Goal: Task Accomplishment & Management: Use online tool/utility

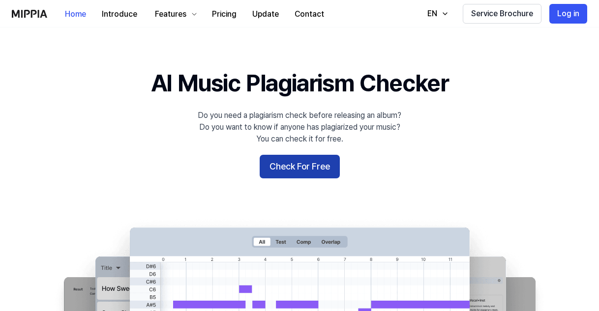
click at [293, 166] on button "Check For Free" at bounding box center [300, 167] width 80 height 24
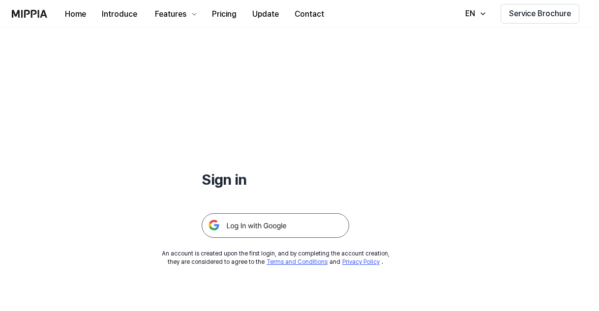
click at [267, 224] on img at bounding box center [275, 225] width 147 height 25
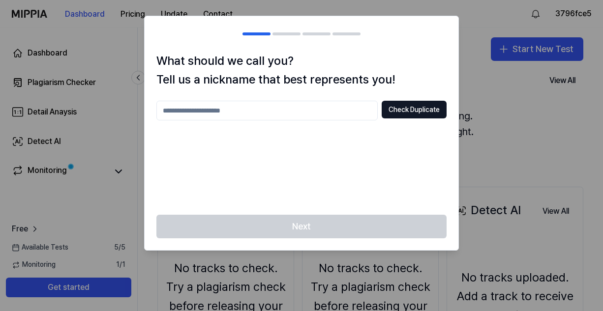
click at [373, 132] on div "Check Duplicate" at bounding box center [301, 152] width 290 height 102
click at [270, 104] on input "text" at bounding box center [266, 111] width 221 height 20
drag, startPoint x: 402, startPoint y: 121, endPoint x: 403, endPoint y: 115, distance: 6.4
click at [403, 121] on div "Check Duplicate" at bounding box center [301, 152] width 290 height 102
click at [403, 113] on button "Check Duplicate" at bounding box center [413, 110] width 65 height 18
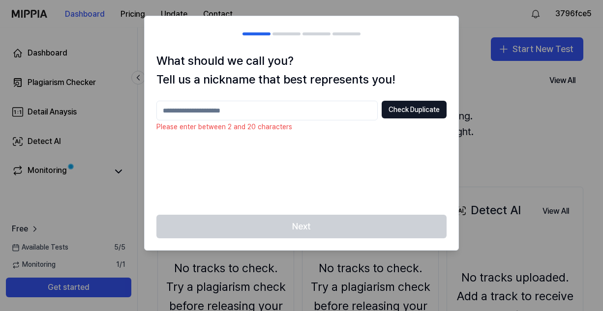
click at [362, 113] on input "text" at bounding box center [266, 111] width 221 height 20
type input "*"
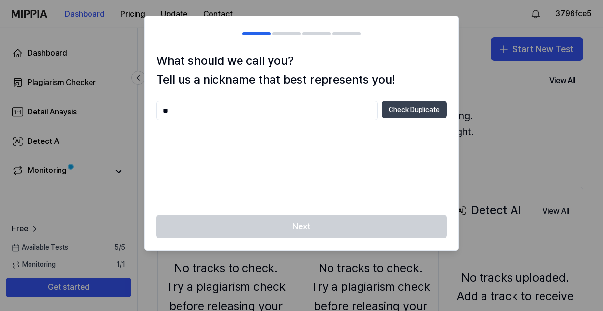
type input "**"
click at [401, 117] on button "Check Duplicate" at bounding box center [413, 110] width 65 height 18
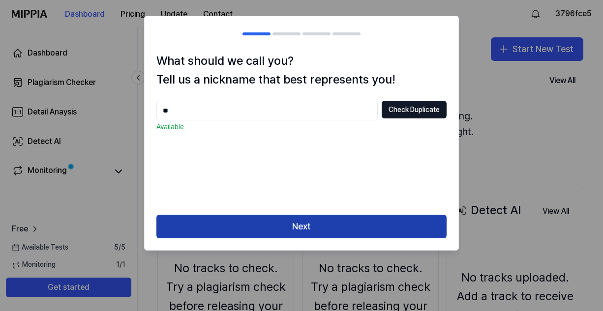
click at [338, 233] on button "Next" at bounding box center [301, 227] width 290 height 24
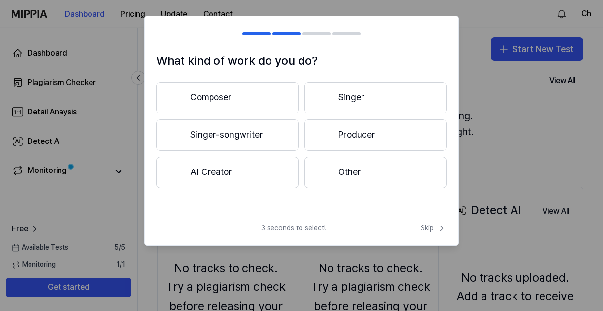
click at [367, 110] on button "Singer" at bounding box center [375, 97] width 142 height 31
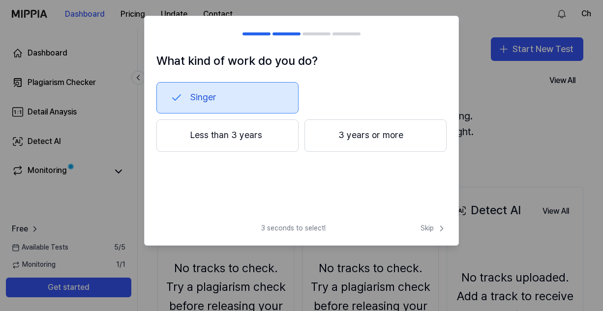
click at [285, 145] on button "Less than 3 years" at bounding box center [227, 135] width 142 height 32
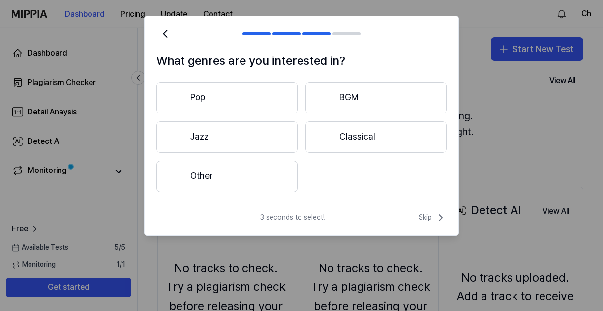
click at [257, 170] on button "Other" at bounding box center [226, 176] width 141 height 31
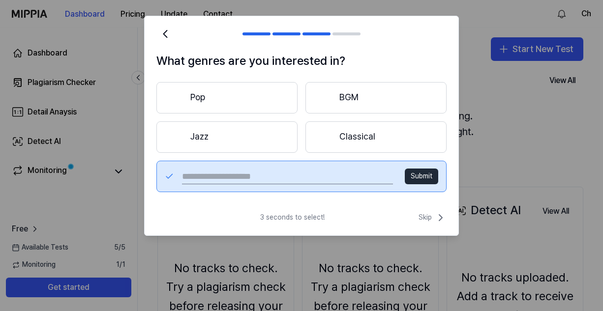
click at [270, 113] on button "Pop" at bounding box center [226, 97] width 141 height 31
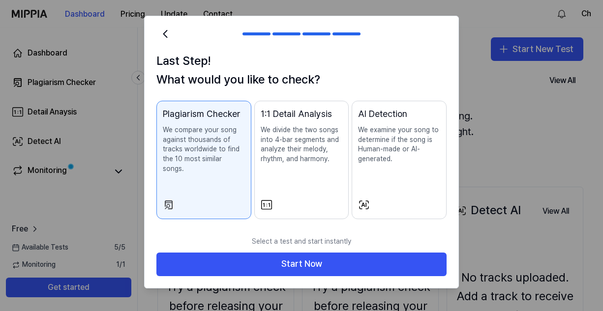
click at [331, 172] on div "1:1 Detail Analysis We divide the two songs into 4-bar segments and analyze the…" at bounding box center [301, 145] width 82 height 76
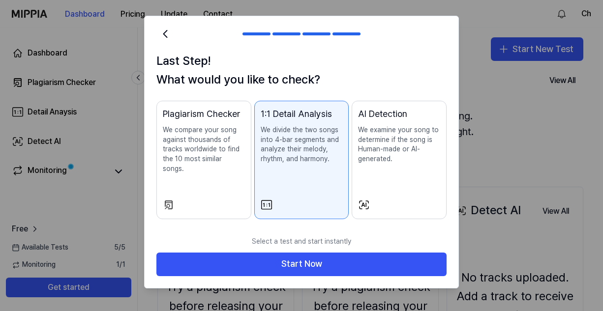
drag, startPoint x: 238, startPoint y: 154, endPoint x: 248, endPoint y: 159, distance: 11.2
click at [238, 156] on p "We compare your song against thousands of tracks worldwide to find the 10 most …" at bounding box center [204, 149] width 82 height 48
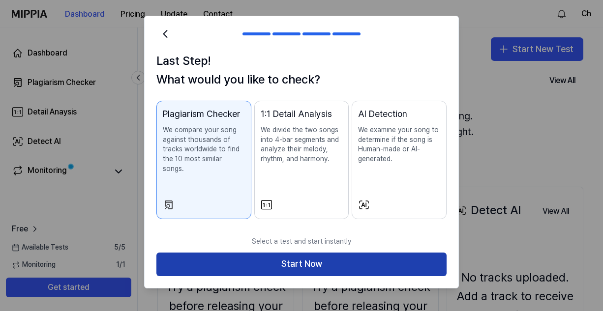
click at [291, 253] on button "Start Now" at bounding box center [301, 265] width 290 height 24
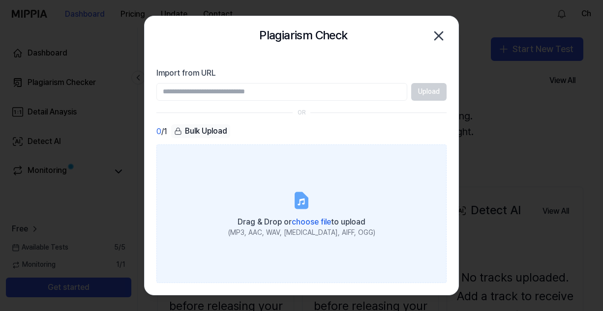
click at [290, 217] on span "Drag & Drop or choose file to upload" at bounding box center [301, 221] width 128 height 9
click at [0, 0] on input "Drag & Drop or choose file to upload (MP3, AAC, WAV, FLAC, AIFF, OGG)" at bounding box center [0, 0] width 0 height 0
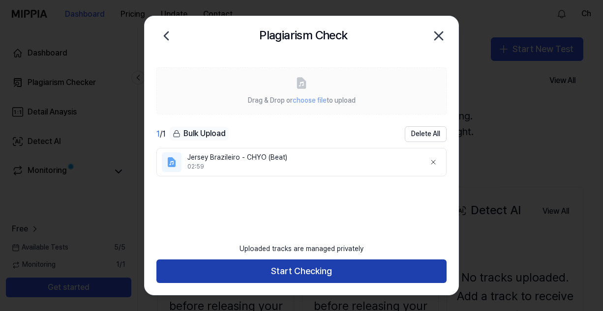
click at [303, 270] on button "Start Checking" at bounding box center [301, 272] width 290 height 24
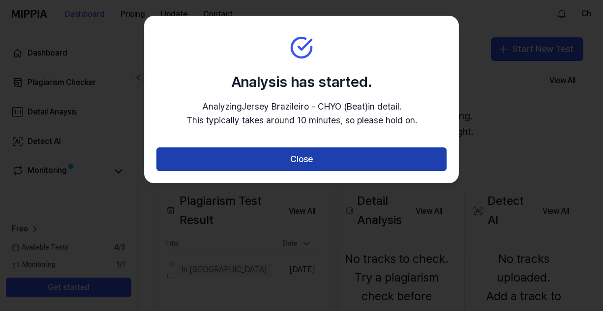
click at [323, 163] on button "Close" at bounding box center [301, 159] width 290 height 24
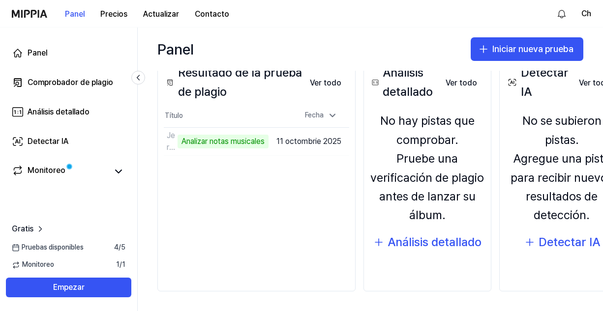
scroll to position [132, 0]
click at [256, 50] on div "Panel Iniciar nueva prueba" at bounding box center [370, 49] width 465 height 43
click at [95, 165] on div "Monitoreo" at bounding box center [68, 171] width 125 height 24
click at [118, 170] on icon at bounding box center [119, 172] width 12 height 12
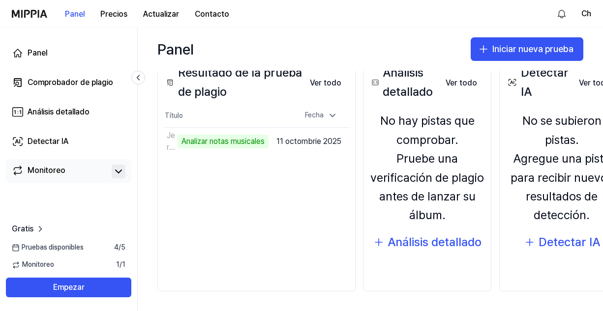
click at [60, 171] on div "Monitoreo" at bounding box center [47, 172] width 38 height 14
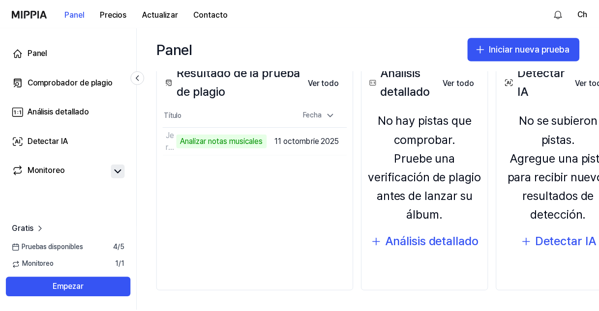
scroll to position [0, 0]
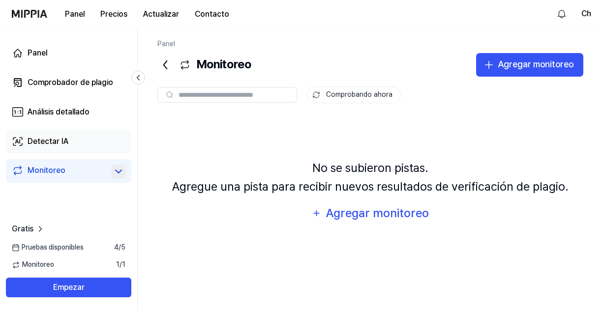
click at [61, 142] on div "Detectar IA" at bounding box center [48, 142] width 41 height 12
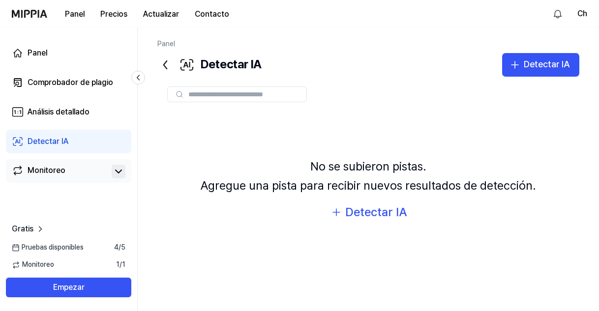
click at [67, 162] on div "Monitoreo" at bounding box center [68, 171] width 125 height 24
click at [65, 169] on link "Monitoreo" at bounding box center [60, 172] width 96 height 14
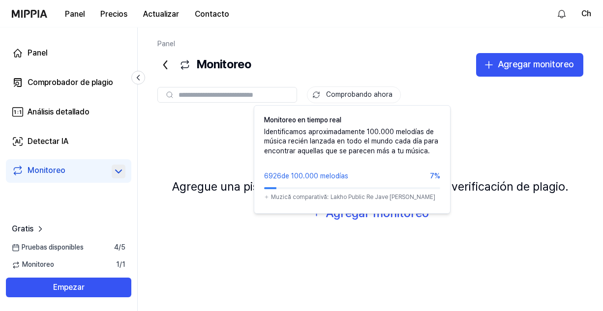
click at [362, 97] on button "Comprobando ahora" at bounding box center [354, 95] width 94 height 17
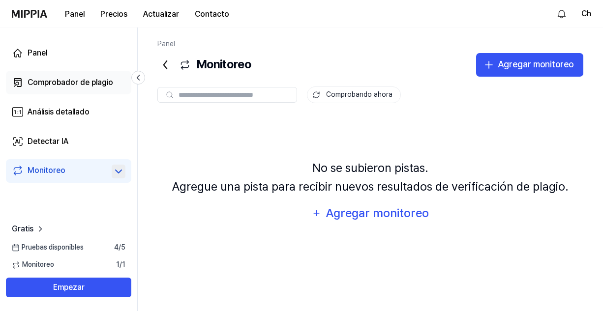
click at [64, 84] on div "Comprobador de plagio" at bounding box center [71, 83] width 86 height 12
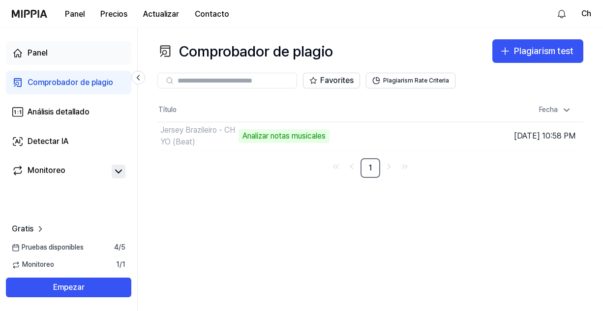
click at [38, 51] on div "Panel" at bounding box center [38, 53] width 20 height 12
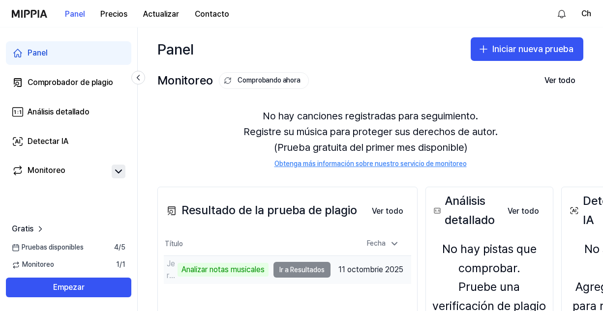
click at [305, 269] on td "Jersey Brazileiro - CHYO (Beat) Analizar notas musicales Ir a Resultados" at bounding box center [247, 270] width 167 height 28
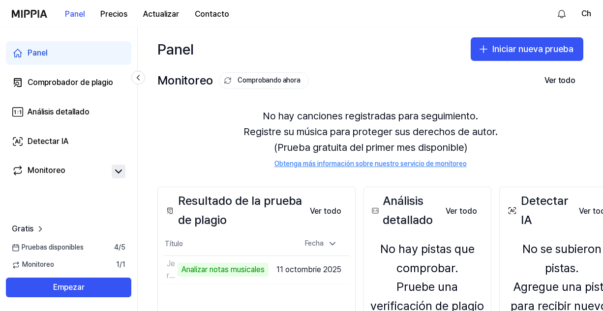
click at [115, 173] on icon at bounding box center [119, 172] width 12 height 12
click at [83, 176] on link "Monitoreo" at bounding box center [60, 172] width 96 height 14
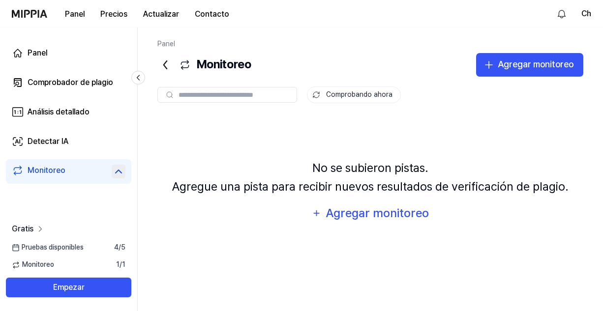
click at [35, 226] on icon at bounding box center [40, 229] width 10 height 10
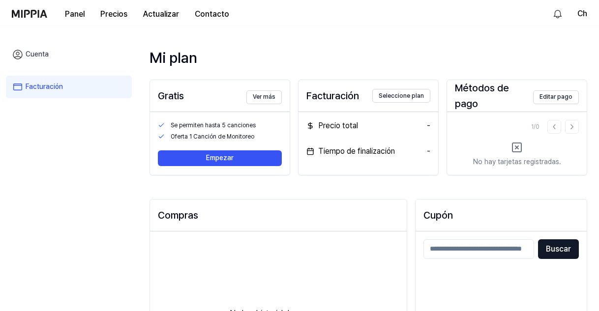
drag, startPoint x: 41, startPoint y: 22, endPoint x: 36, endPoint y: 11, distance: 11.2
click at [41, 22] on div "Panel Precios Actualizar Contacto" at bounding box center [124, 13] width 225 height 27
click at [37, 10] on img at bounding box center [29, 14] width 35 height 8
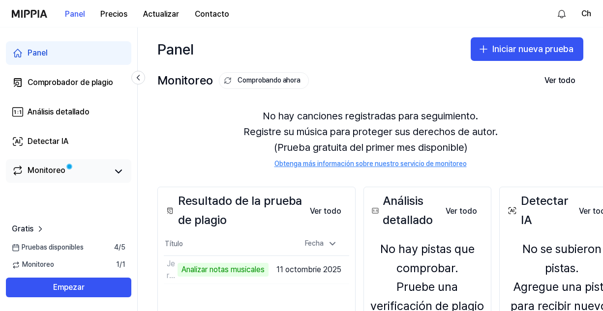
click at [59, 164] on div "Monitoreo" at bounding box center [68, 171] width 125 height 24
click at [113, 172] on div "Monitoreo" at bounding box center [69, 172] width 114 height 14
click at [116, 173] on icon at bounding box center [119, 172] width 12 height 12
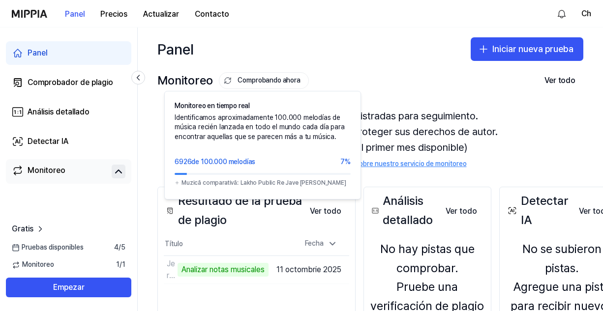
click at [257, 80] on button "Comprobando ahora" at bounding box center [264, 80] width 90 height 17
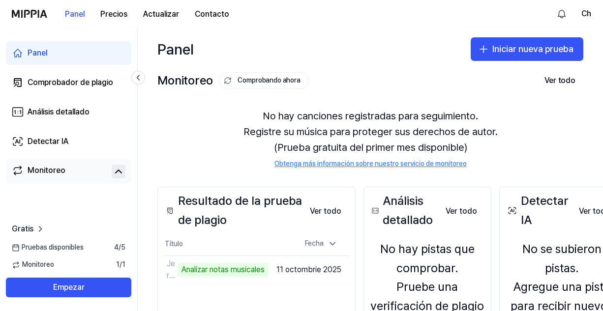
click at [257, 80] on button "Comprobando ahora" at bounding box center [264, 80] width 90 height 17
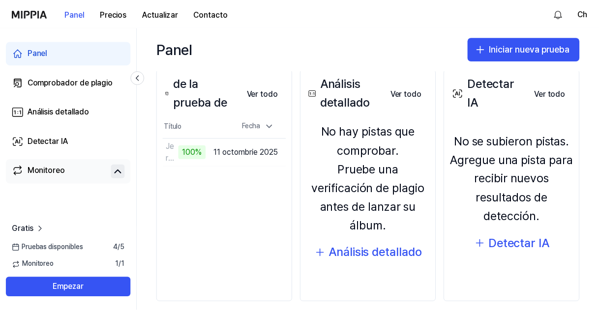
scroll to position [128, 0]
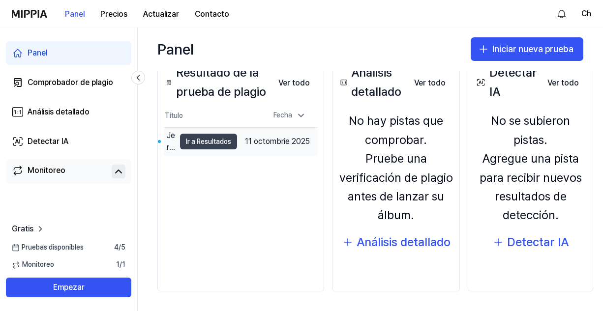
click at [200, 143] on button "Ir a Resultados" at bounding box center [208, 142] width 57 height 16
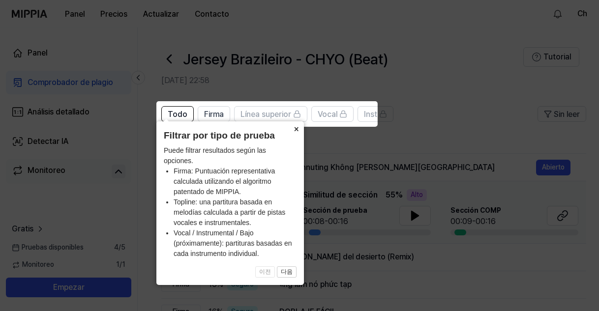
click at [292, 133] on button "×" at bounding box center [296, 128] width 16 height 14
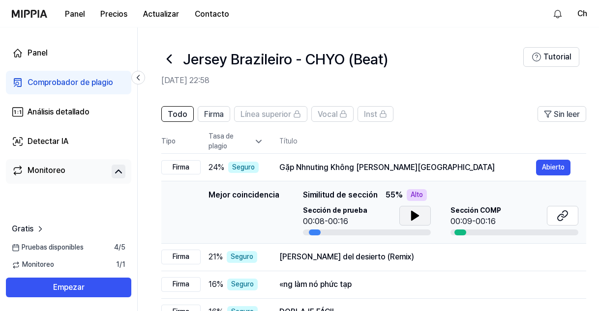
click at [405, 217] on button at bounding box center [414, 216] width 31 height 20
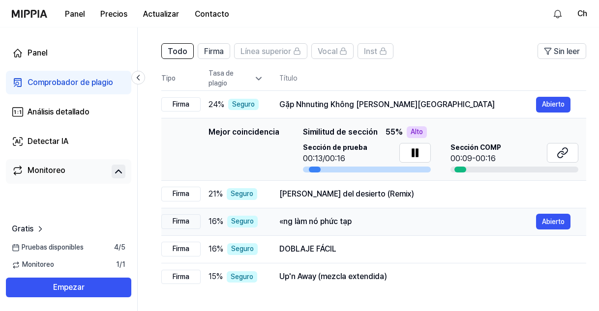
scroll to position [49, 0]
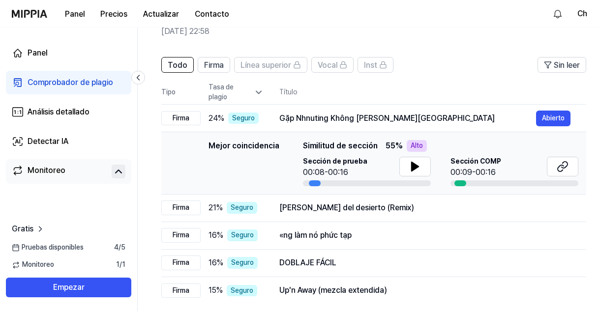
drag, startPoint x: 402, startPoint y: 166, endPoint x: 397, endPoint y: 170, distance: 5.9
click at [403, 166] on button at bounding box center [414, 167] width 31 height 20
drag, startPoint x: 317, startPoint y: 182, endPoint x: 331, endPoint y: 187, distance: 14.9
click at [331, 187] on td "Mejor coincidencia Mejor coincidencia Similitud de sección 55 % Alto Sección de…" at bounding box center [373, 163] width 425 height 62
click at [568, 170] on button at bounding box center [562, 167] width 31 height 20
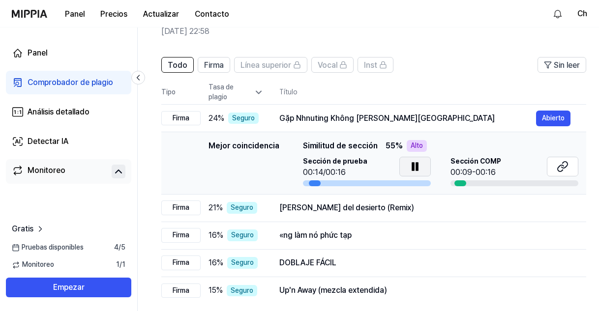
drag, startPoint x: 406, startPoint y: 159, endPoint x: 474, endPoint y: 10, distance: 163.8
click at [407, 159] on button at bounding box center [414, 167] width 31 height 20
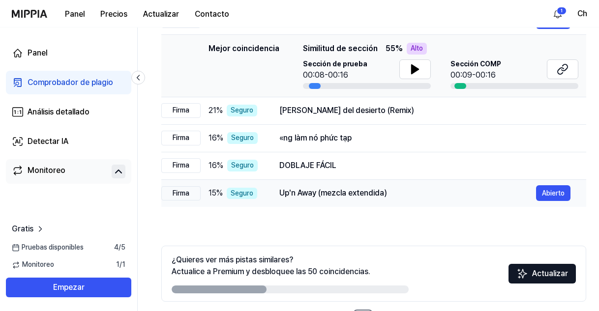
scroll to position [147, 0]
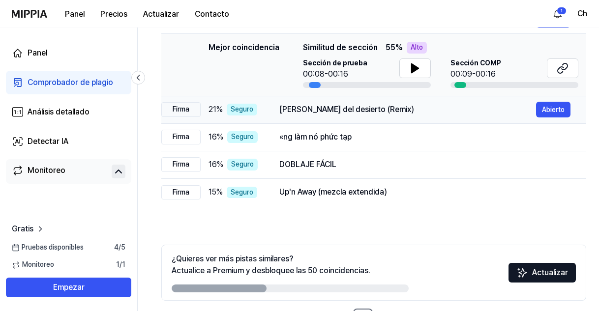
click at [462, 102] on div "Rosa del desierto (Remix) Abierto" at bounding box center [424, 110] width 291 height 16
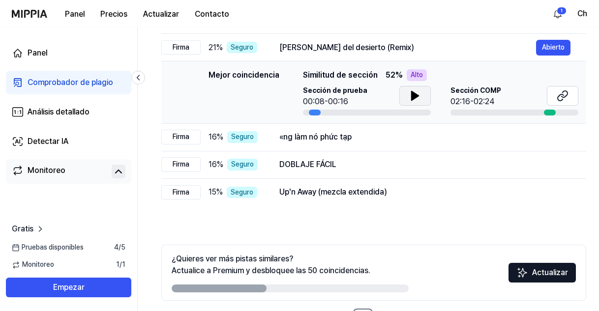
click at [407, 101] on button at bounding box center [414, 96] width 31 height 20
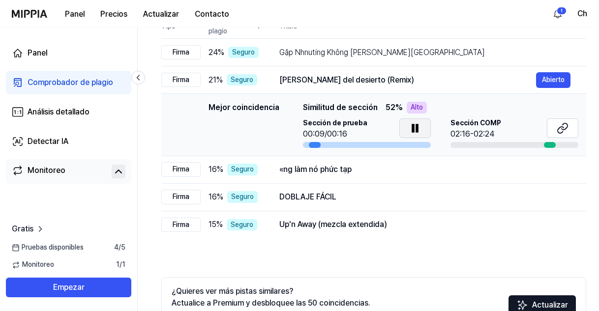
scroll to position [98, 0]
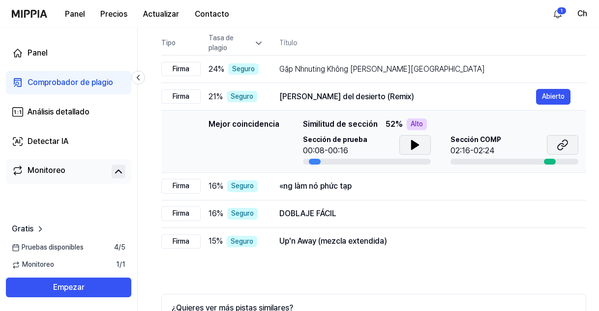
click at [568, 146] on icon at bounding box center [562, 145] width 12 height 12
click at [322, 186] on div "«ng làm nó phức tạp" at bounding box center [407, 186] width 257 height 12
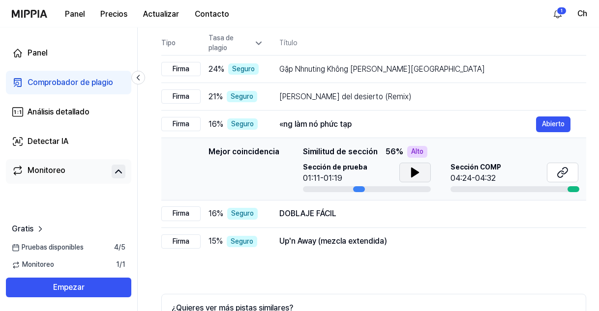
click at [413, 177] on icon at bounding box center [415, 173] width 12 height 12
click at [565, 172] on icon at bounding box center [562, 173] width 12 height 12
click at [416, 173] on icon at bounding box center [414, 172] width 7 height 9
click at [416, 172] on icon at bounding box center [417, 173] width 2 height 8
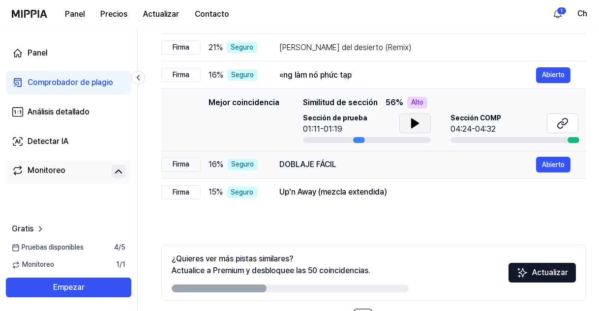
click at [305, 161] on div "DOBLAJE FÁCIL" at bounding box center [407, 165] width 257 height 12
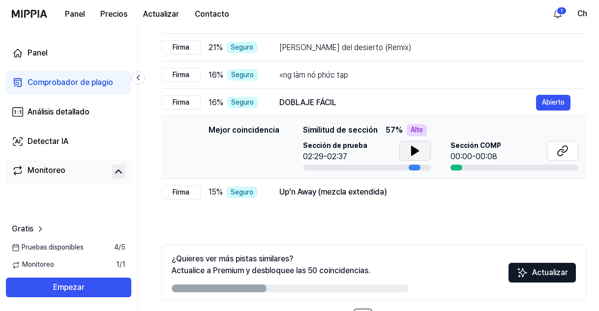
click at [420, 152] on button at bounding box center [414, 151] width 31 height 20
click at [563, 151] on icon at bounding box center [562, 151] width 12 height 12
click at [407, 153] on button at bounding box center [414, 151] width 31 height 20
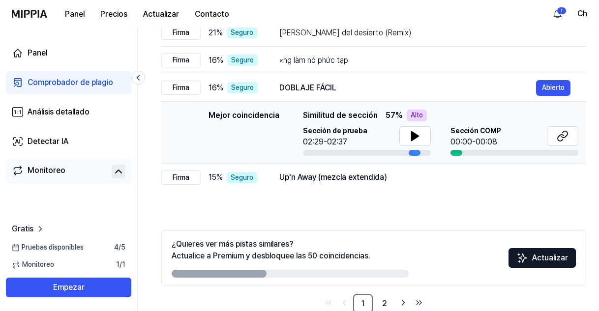
scroll to position [184, 0]
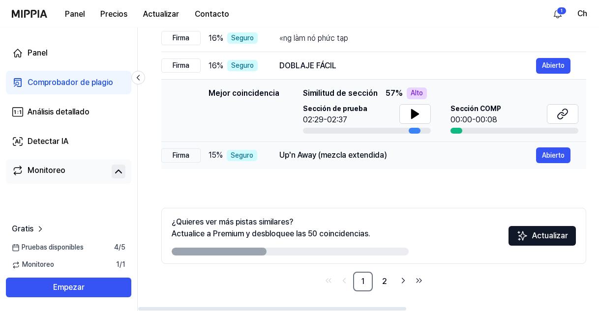
click at [335, 149] on div "Up'n Away (mezcla extendida)" at bounding box center [407, 155] width 257 height 12
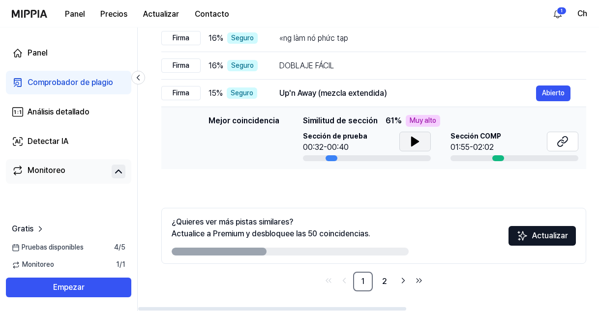
click at [405, 144] on button at bounding box center [414, 142] width 31 height 20
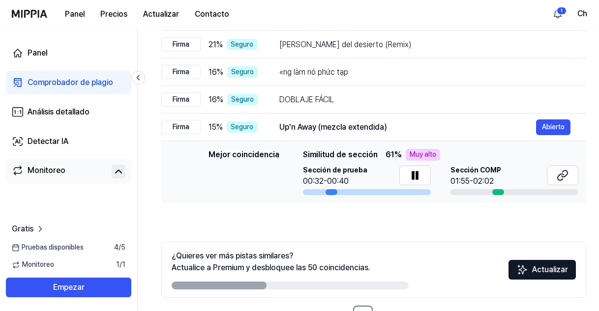
scroll to position [135, 0]
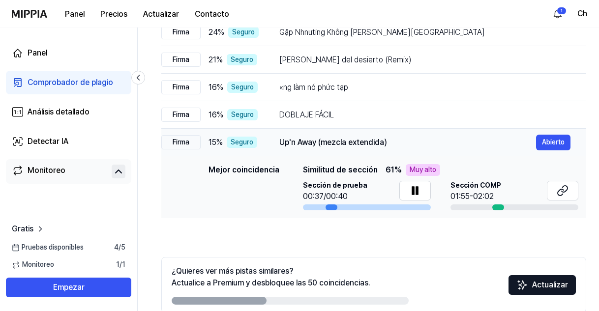
click at [376, 144] on div "Up'n Away (mezcla extendida)" at bounding box center [407, 143] width 257 height 12
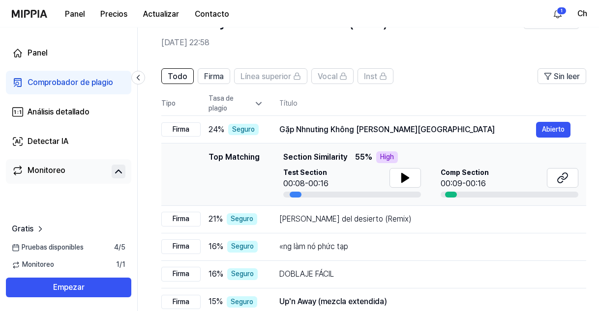
scroll to position [37, 0]
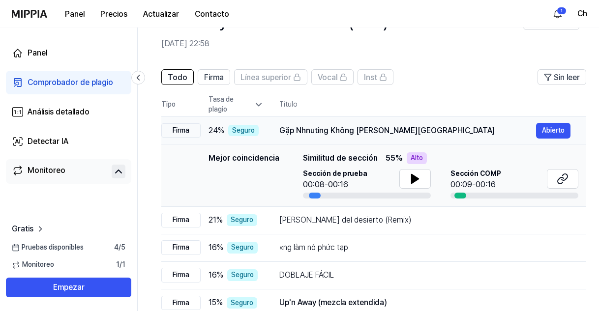
click at [362, 134] on div "Gặp Nhnuting Không Ở Lại" at bounding box center [407, 131] width 257 height 12
click at [376, 128] on div "Gặp Nhnuting Không Ở Lại" at bounding box center [407, 131] width 257 height 12
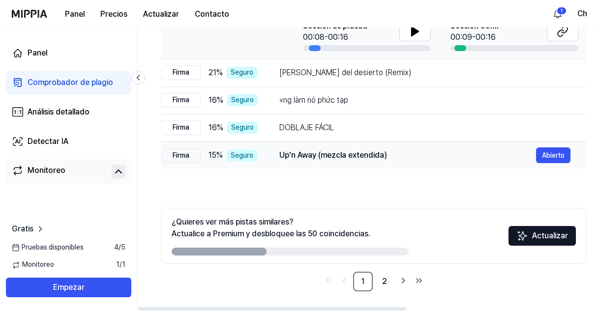
click at [341, 152] on div "Up'n Away (mezcla extendida)" at bounding box center [407, 155] width 257 height 12
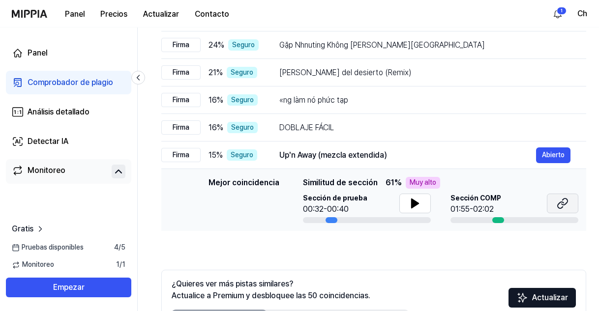
click at [548, 204] on button at bounding box center [562, 204] width 31 height 20
click at [399, 201] on button at bounding box center [414, 204] width 31 height 20
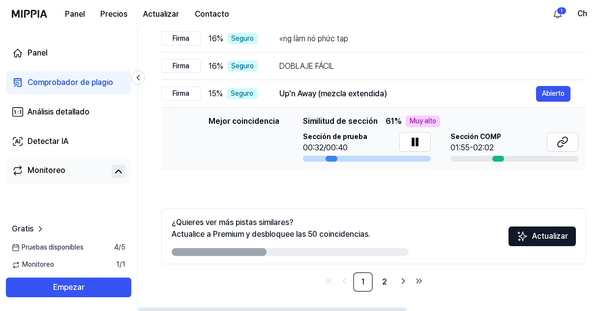
scroll to position [184, 0]
click at [385, 280] on link "2" at bounding box center [385, 282] width 20 height 20
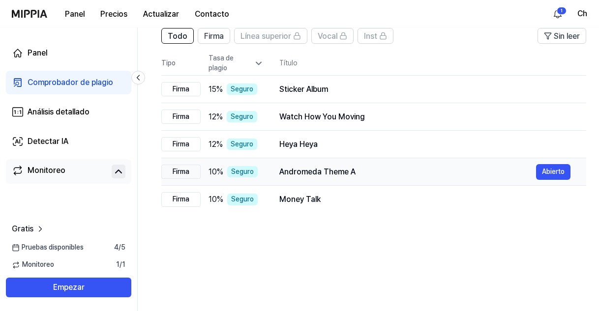
scroll to position [0, 0]
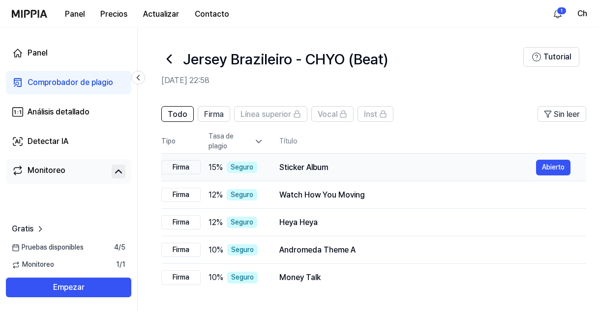
click at [301, 169] on div "Sticker Album" at bounding box center [407, 168] width 257 height 12
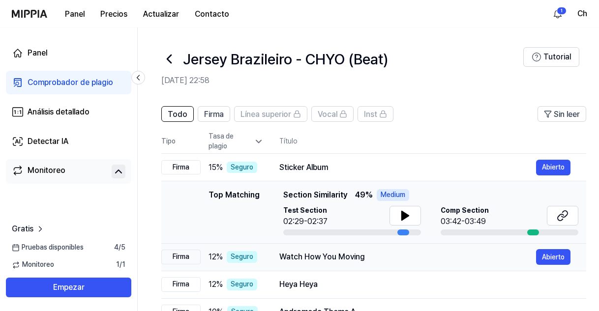
click at [292, 264] on div "Watch How You Moving Abierto" at bounding box center [424, 257] width 291 height 16
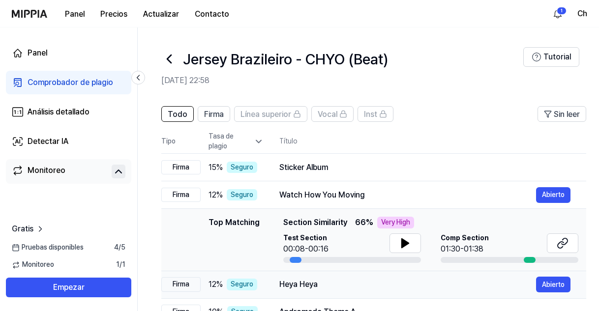
scroll to position [49, 0]
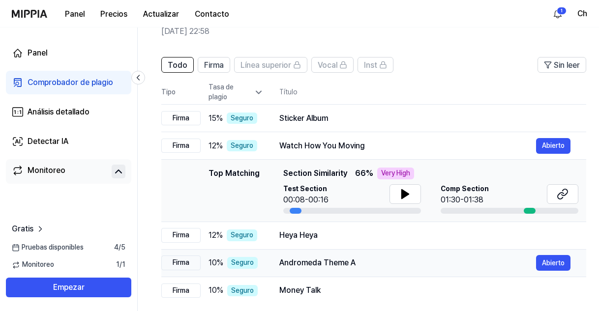
click at [302, 247] on td "Heya Heya Abierto" at bounding box center [424, 236] width 322 height 28
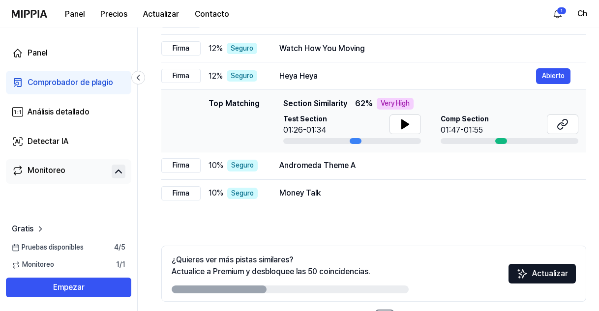
scroll to position [147, 0]
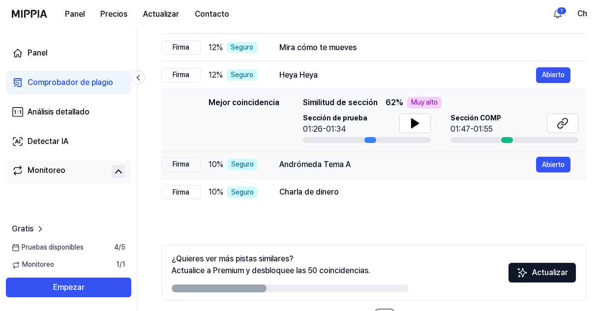
click at [302, 167] on div "Andrómeda Tema A" at bounding box center [407, 165] width 257 height 12
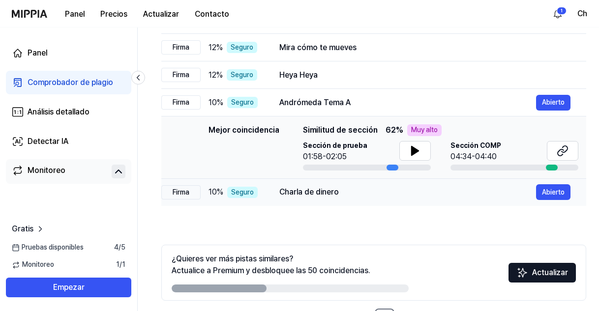
click at [315, 198] on div "Charla de dinero" at bounding box center [407, 192] width 257 height 12
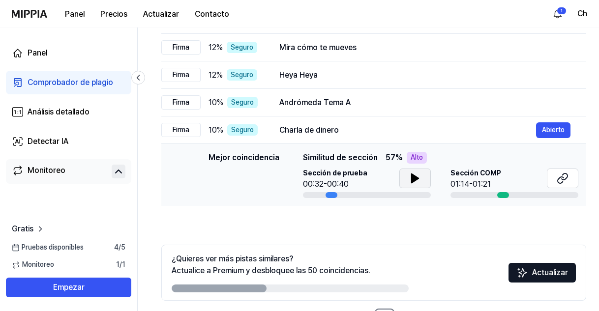
click at [399, 183] on button at bounding box center [414, 179] width 31 height 20
click at [416, 174] on icon at bounding box center [415, 179] width 12 height 12
click at [548, 183] on button at bounding box center [562, 179] width 31 height 20
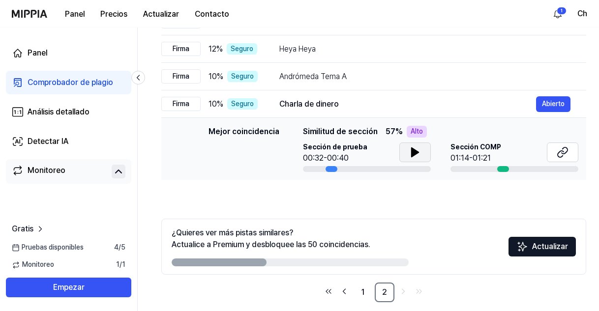
scroll to position [184, 0]
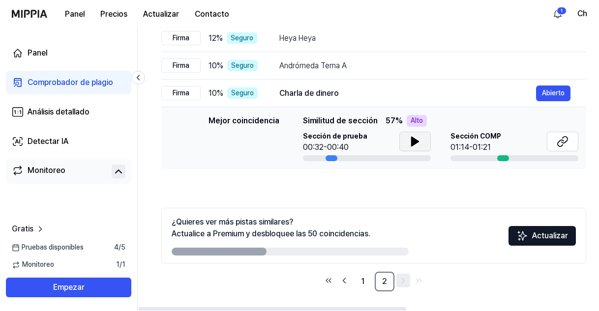
click at [397, 280] on link "Go to next page" at bounding box center [403, 281] width 14 height 14
